Goal: Task Accomplishment & Management: Use online tool/utility

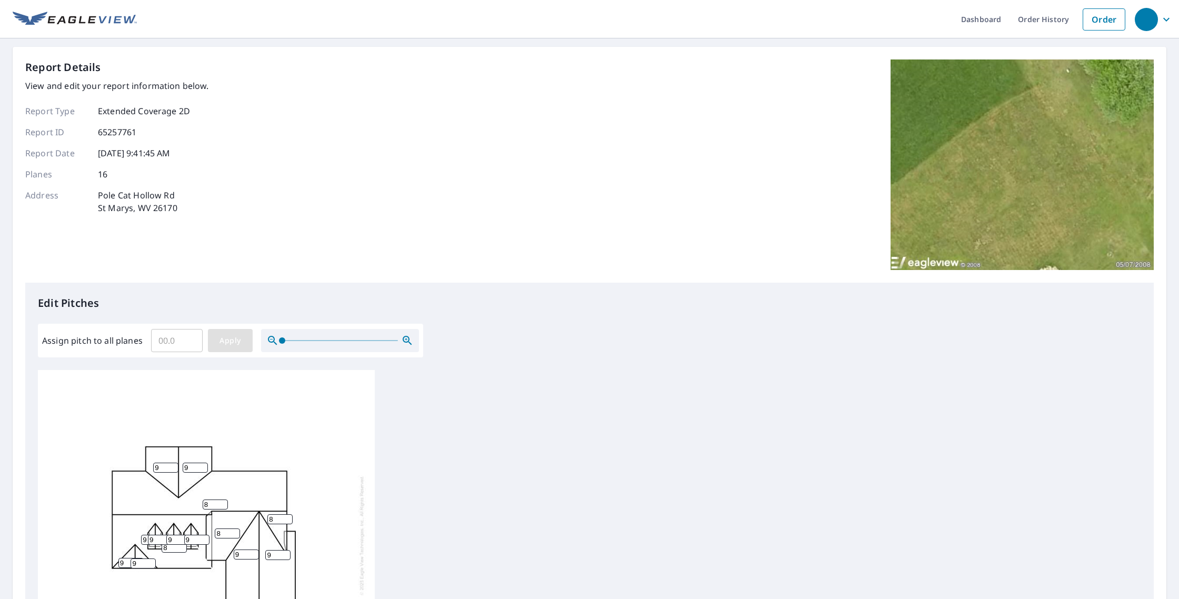
click at [239, 341] on span "Apply" at bounding box center [230, 340] width 28 height 13
click at [221, 339] on span "Apply" at bounding box center [230, 340] width 28 height 13
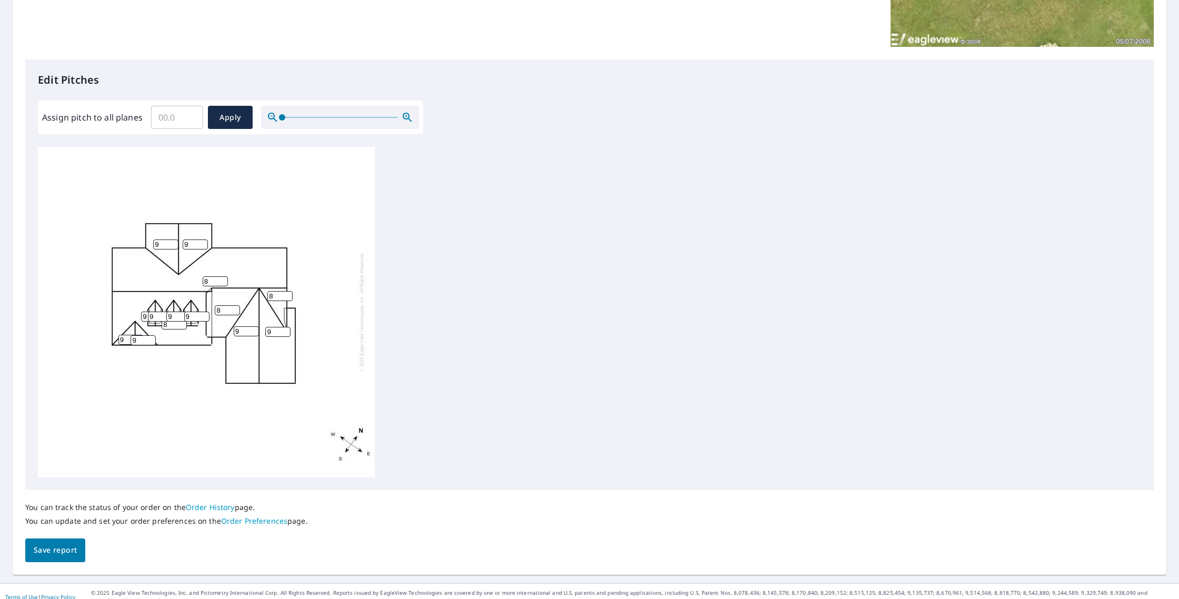
scroll to position [2, 0]
click at [56, 547] on span "Save report" at bounding box center [55, 550] width 43 height 13
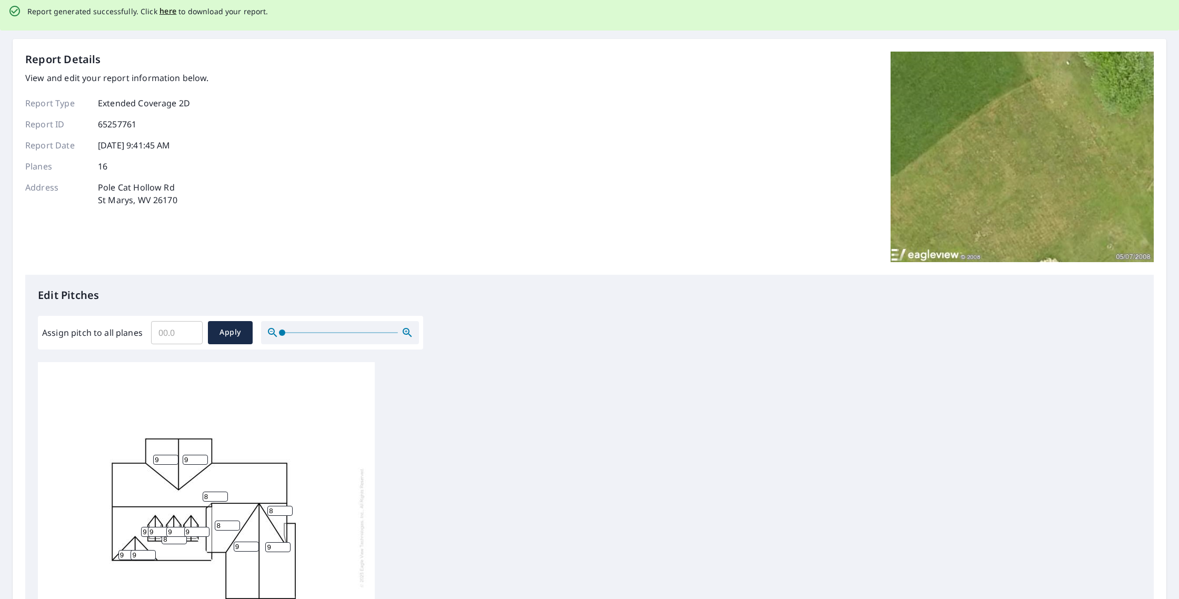
scroll to position [0, 0]
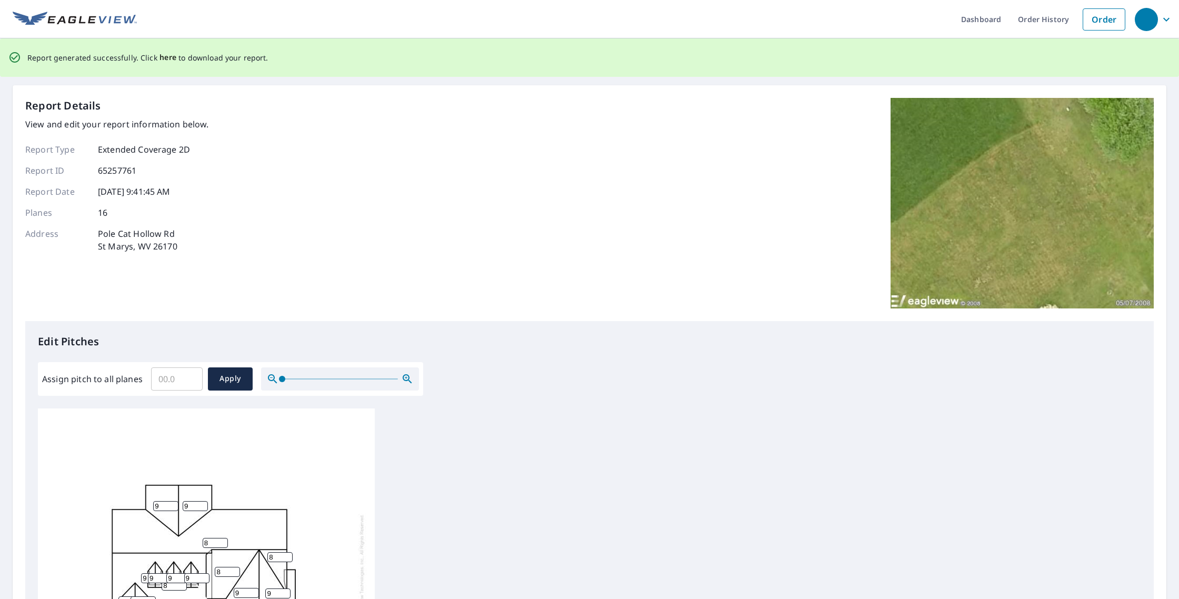
click at [161, 58] on span "here" at bounding box center [167, 57] width 17 height 13
